Goal: Find specific page/section: Find specific page/section

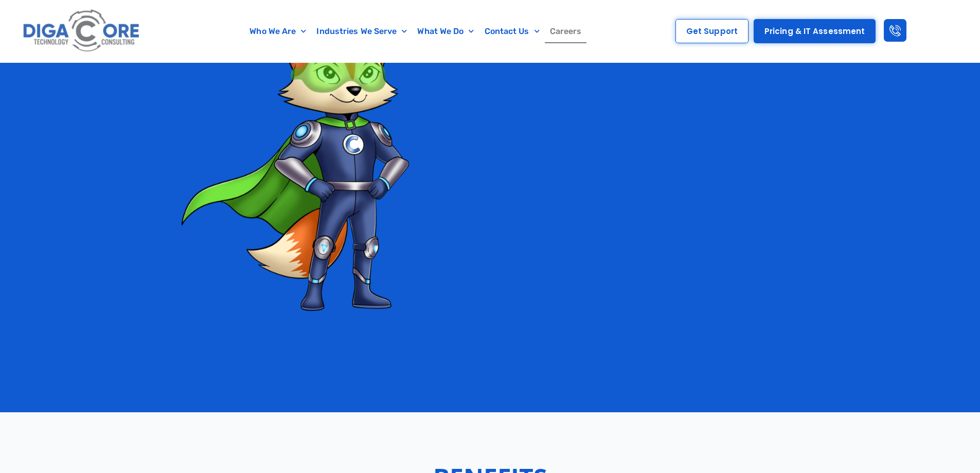
scroll to position [1878, 0]
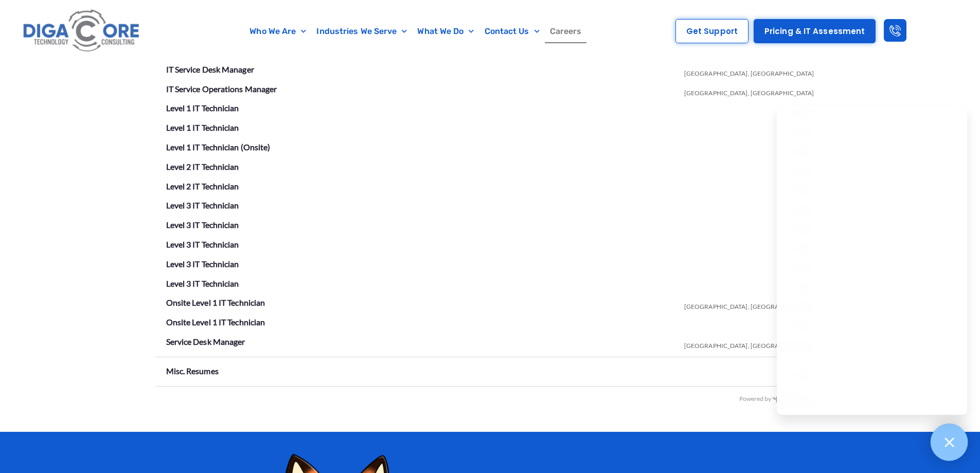
click at [956, 440] on div at bounding box center [949, 442] width 38 height 38
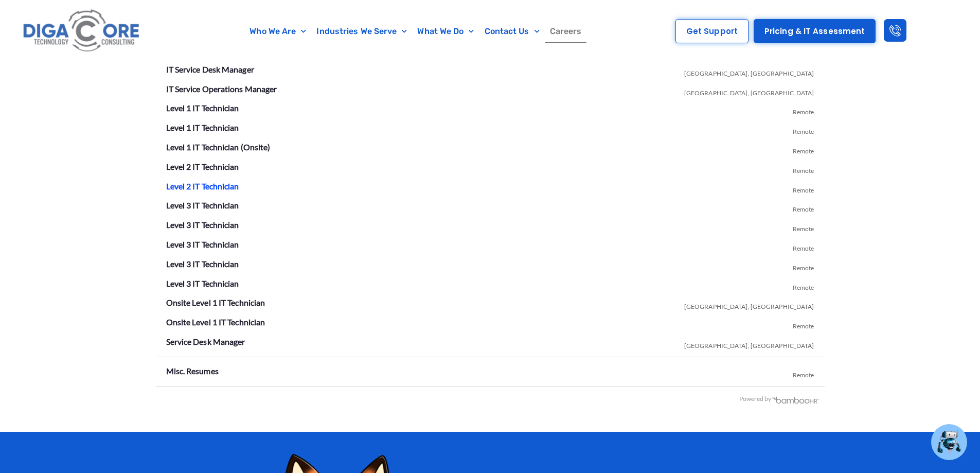
click at [215, 183] on link "Level 2 IT Technician" at bounding box center [202, 186] width 73 height 10
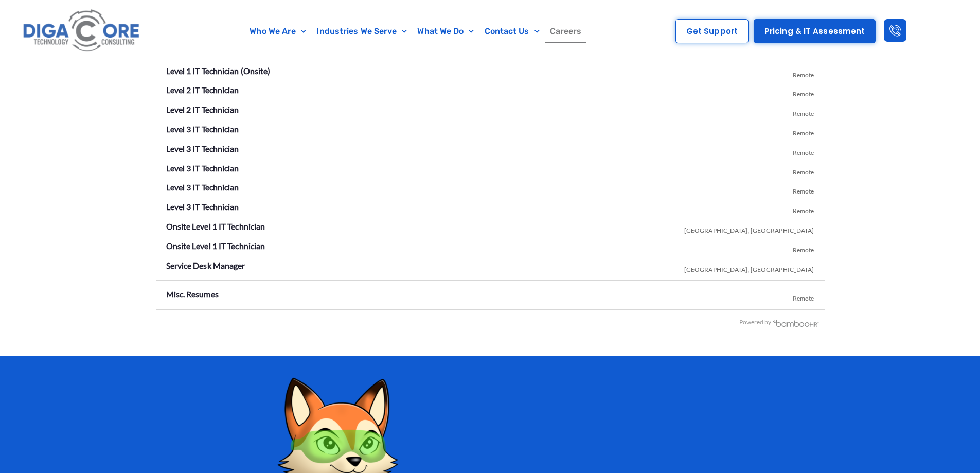
click at [565, 27] on link "Careers" at bounding box center [566, 32] width 42 height 24
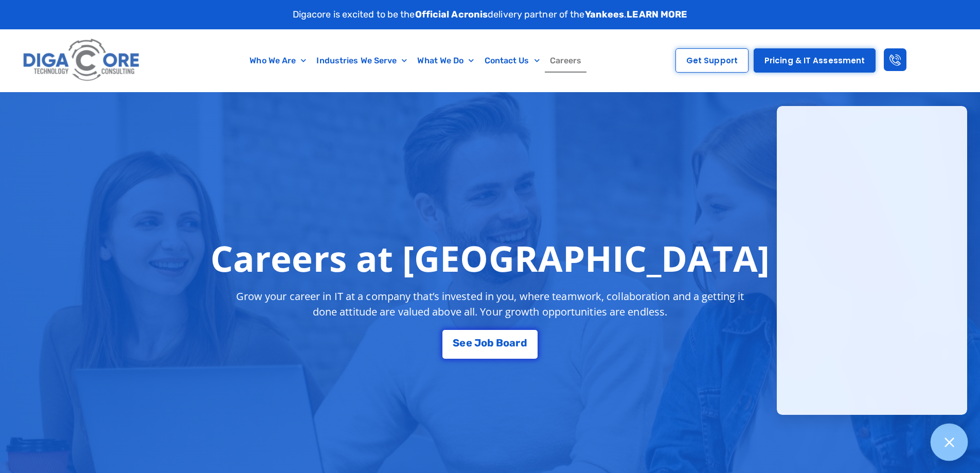
click at [956, 449] on div at bounding box center [949, 442] width 38 height 38
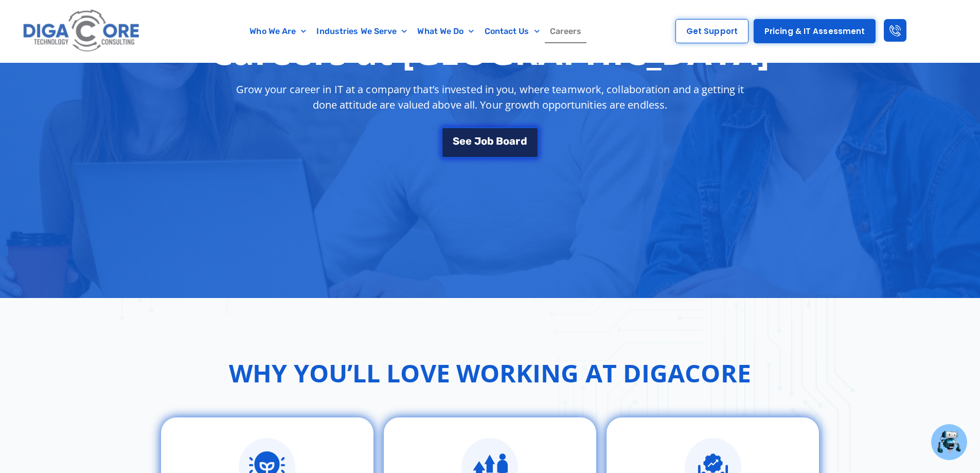
click at [479, 147] on link "S e e J o b B o a r d" at bounding box center [489, 142] width 97 height 31
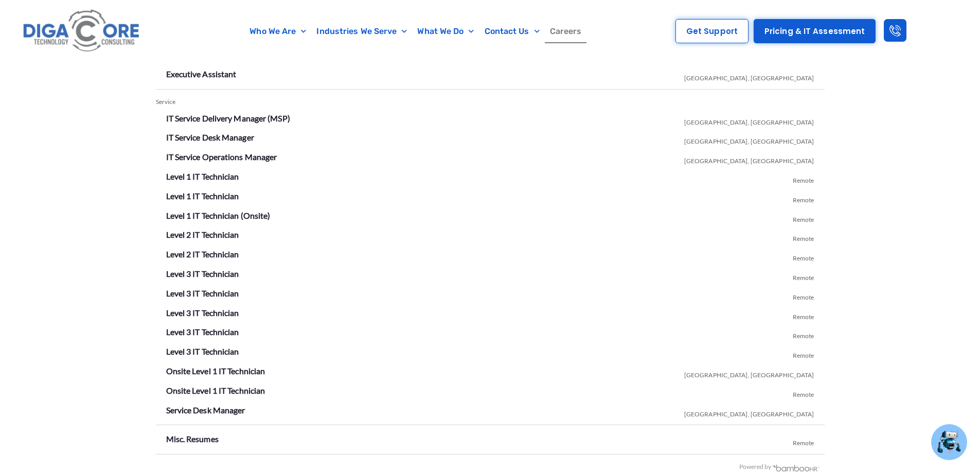
scroll to position [1811, 0]
click at [220, 349] on link "Level 3 IT Technician" at bounding box center [202, 350] width 73 height 10
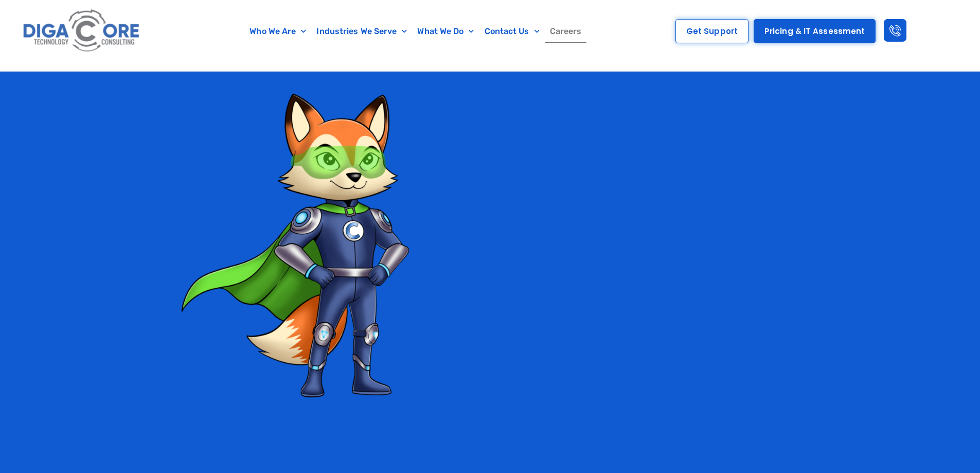
scroll to position [1811, 0]
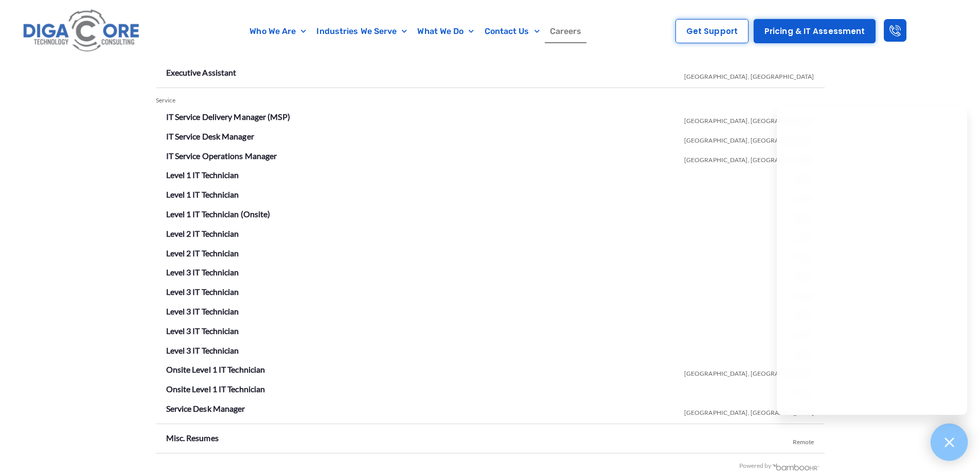
click at [938, 443] on div at bounding box center [949, 442] width 38 height 38
